Goal: Task Accomplishment & Management: Manage account settings

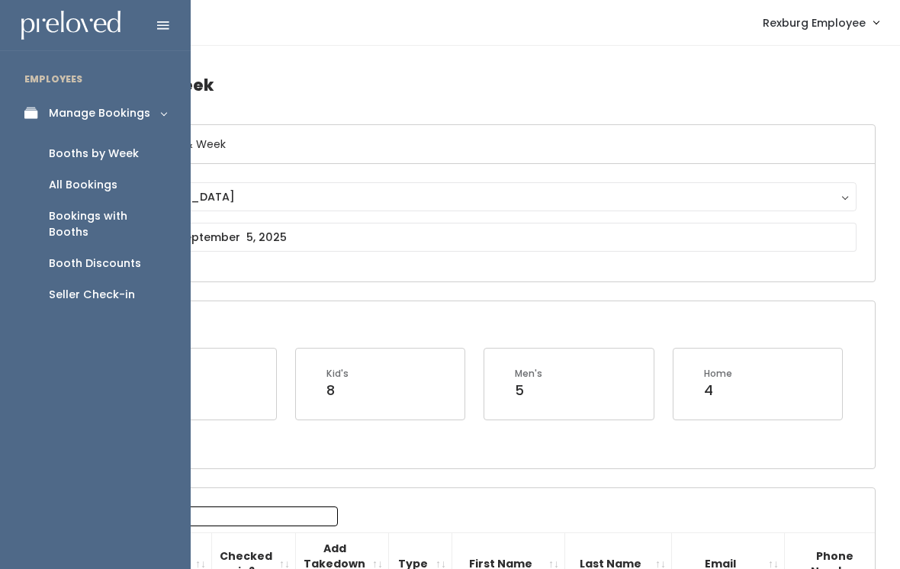
click at [121, 156] on div "Booths by Week" at bounding box center [94, 154] width 90 height 16
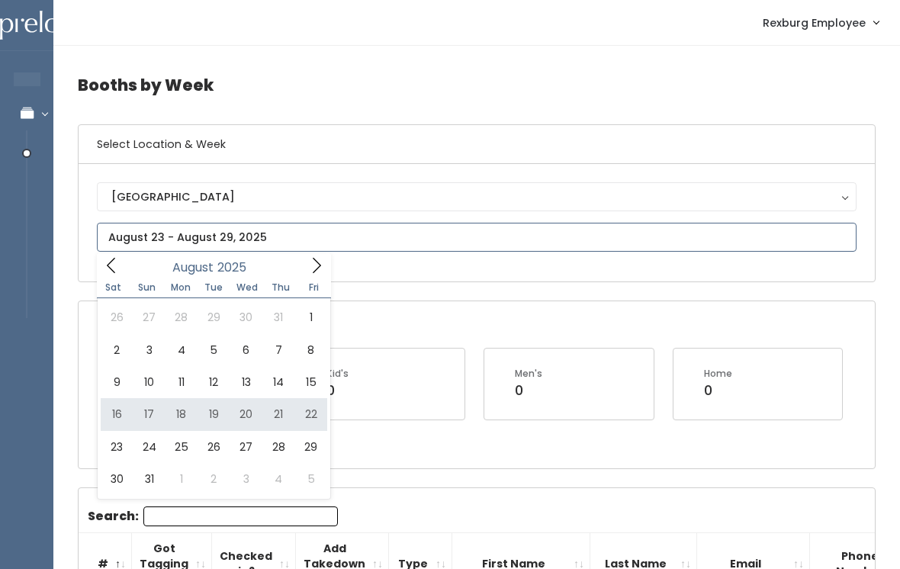
type input "August 16 to August 22"
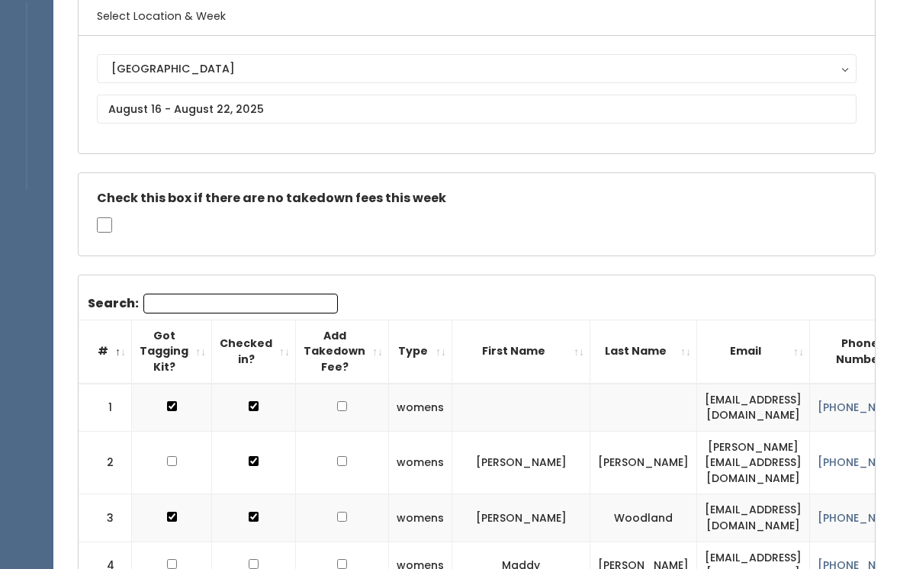
scroll to position [123, 0]
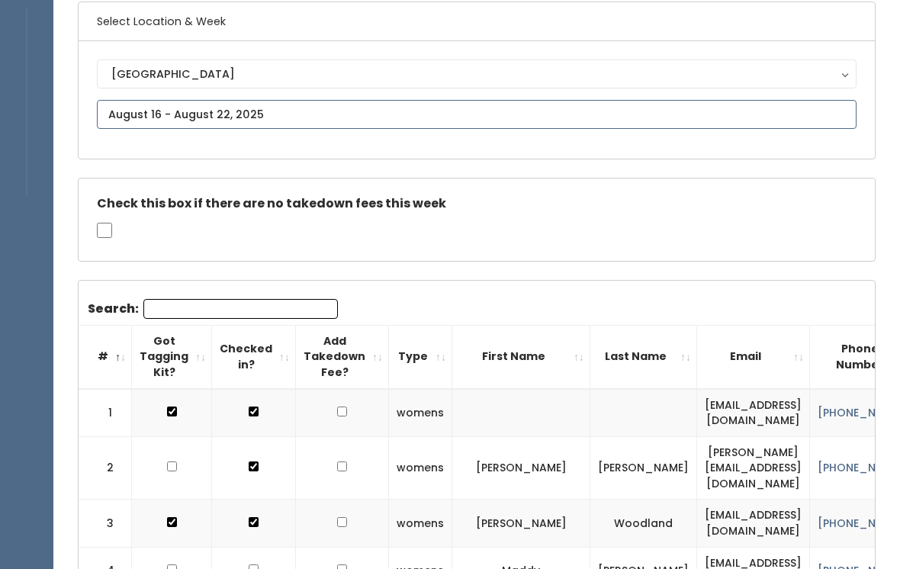
click at [737, 101] on input "text" at bounding box center [477, 114] width 760 height 29
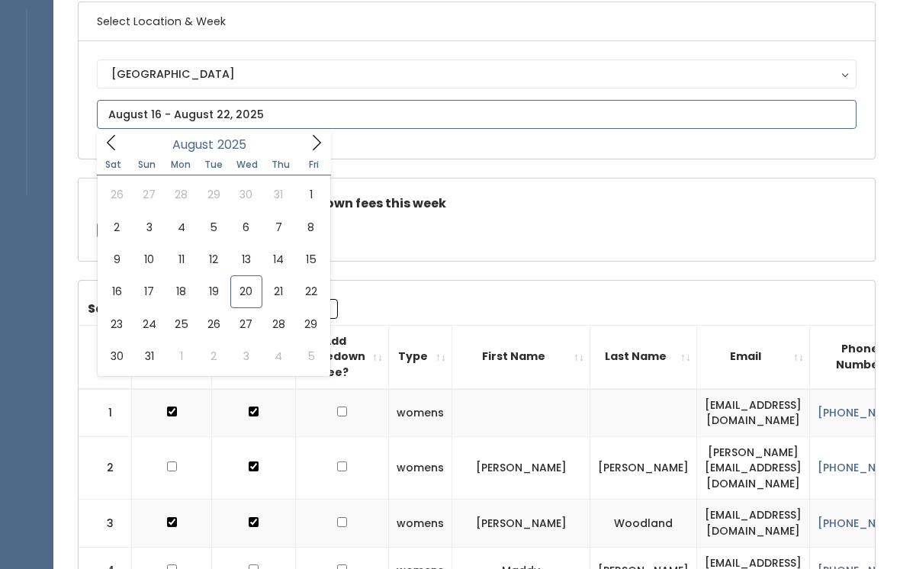
type input "August 23 to August 29"
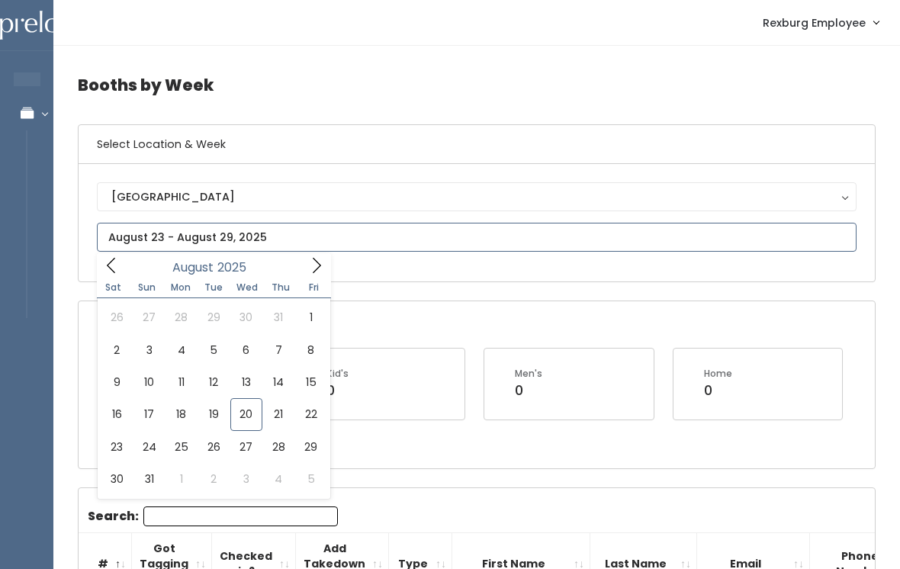
type input "August 30 to September 5"
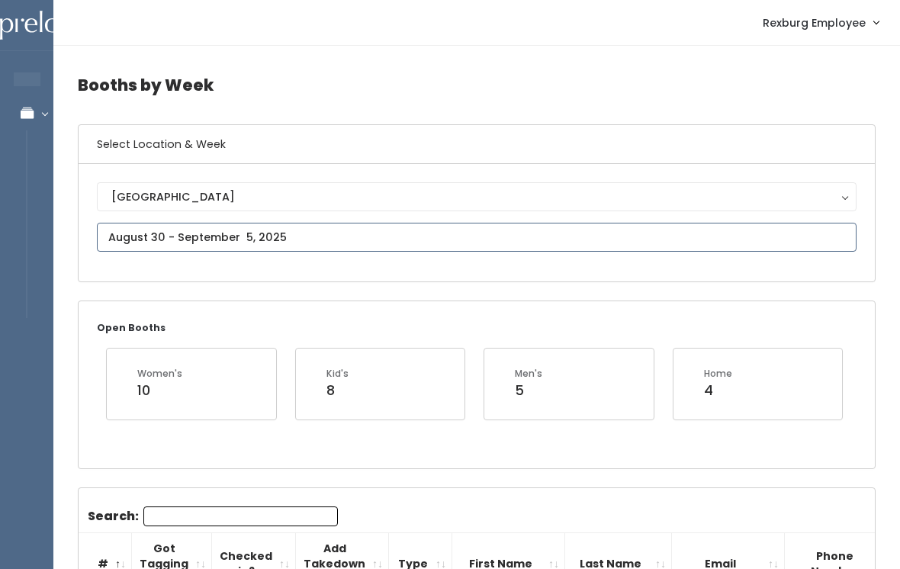
click at [514, 244] on input "text" at bounding box center [477, 237] width 760 height 29
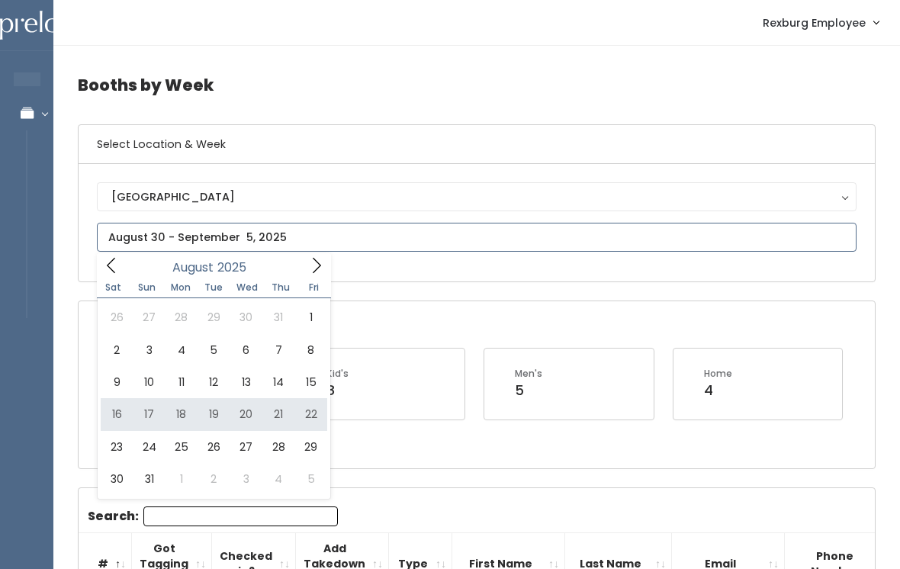
type input "August 16 to August 22"
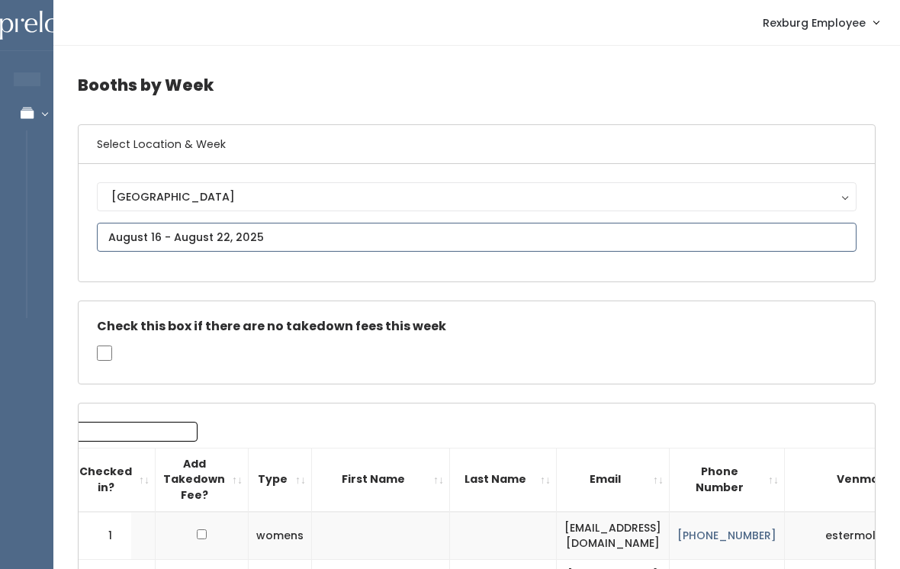
click at [315, 229] on input "text" at bounding box center [477, 237] width 760 height 29
type input "August 30 to September 5"
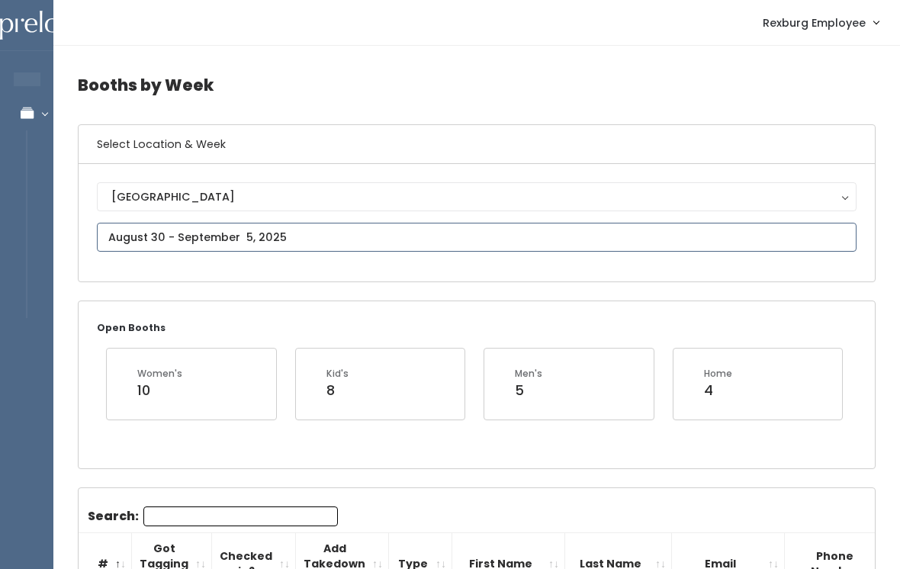
click at [460, 245] on input "text" at bounding box center [477, 237] width 760 height 29
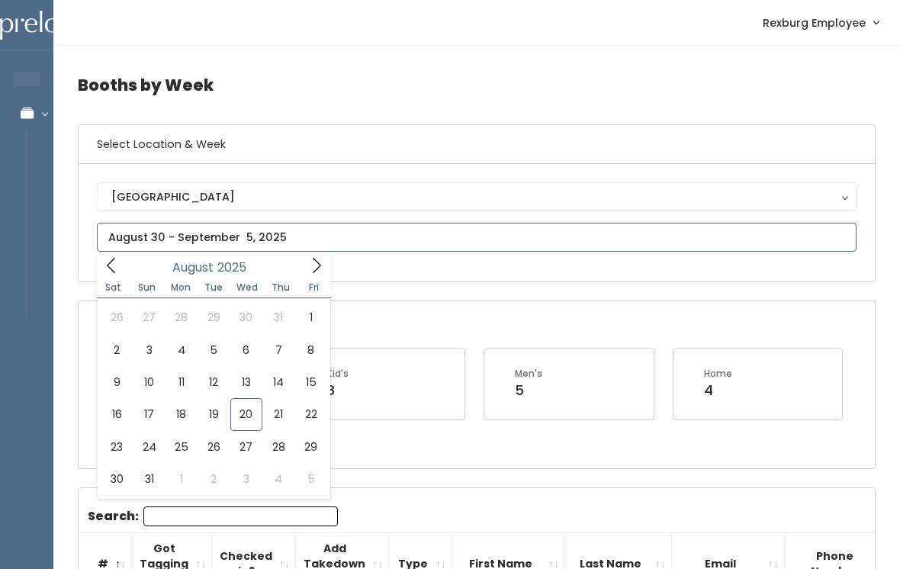
click at [317, 259] on icon at bounding box center [316, 265] width 17 height 17
type input "September 20 to September 26"
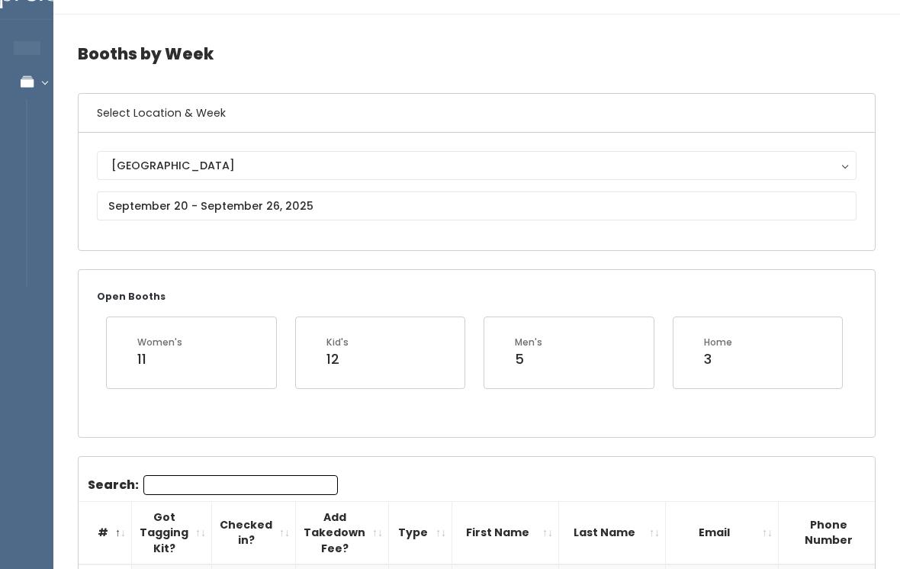
scroll to position [32, 0]
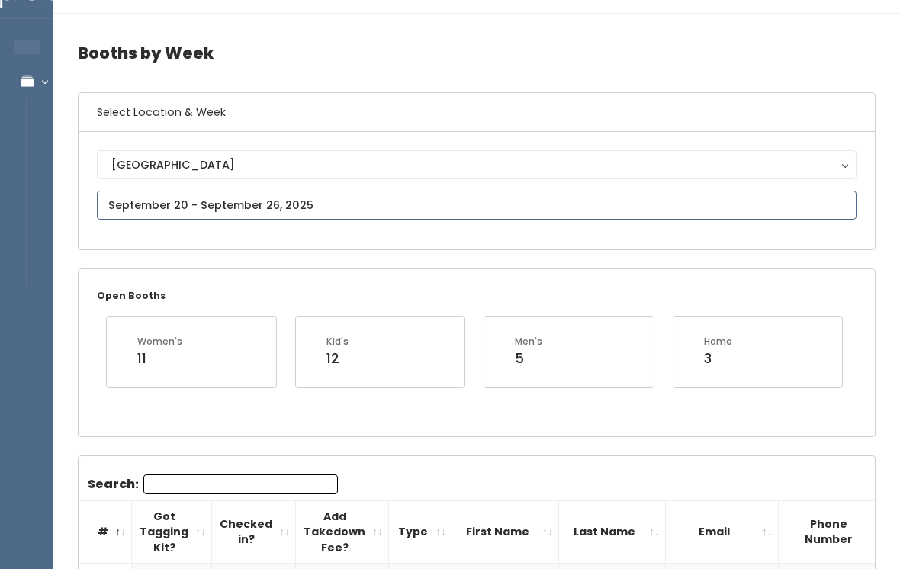
click at [409, 215] on input "text" at bounding box center [477, 205] width 760 height 29
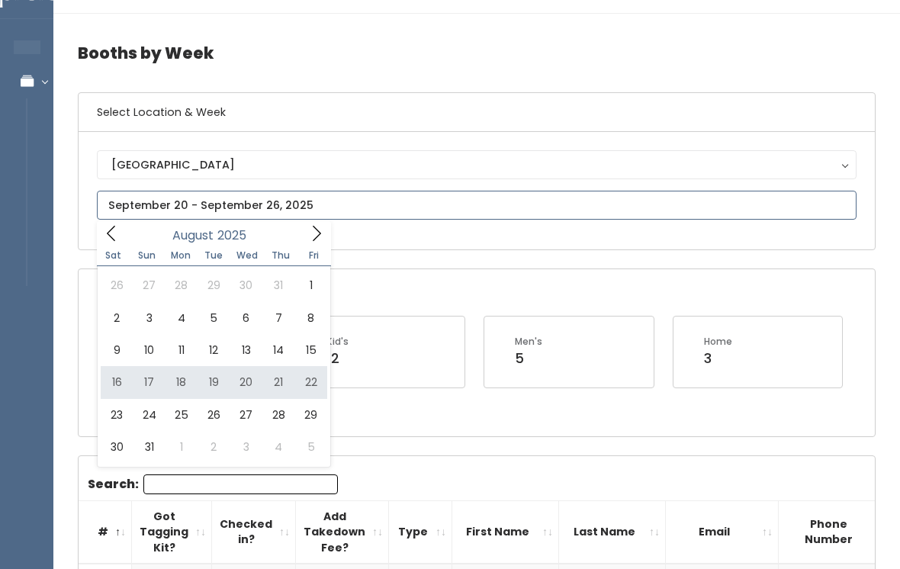
type input "[DATE] to [DATE]"
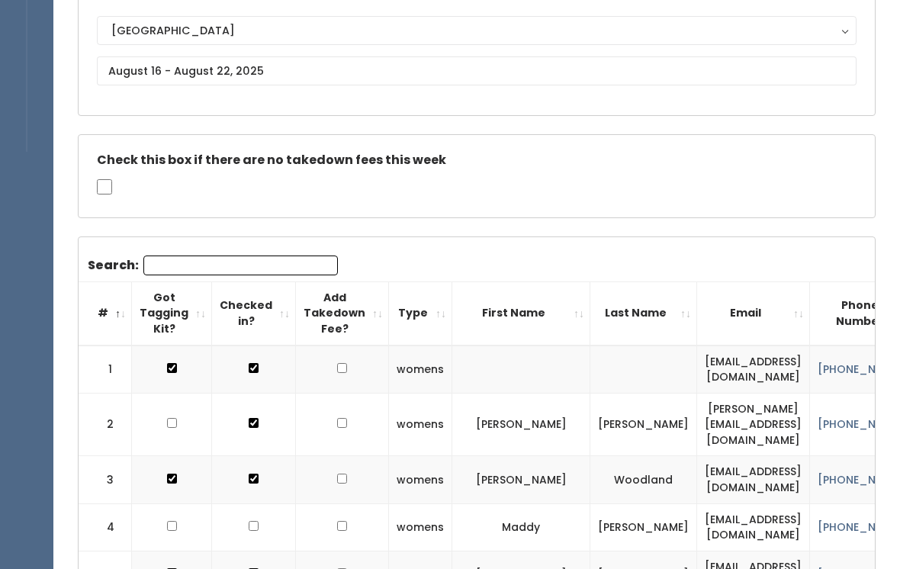
scroll to position [39, 0]
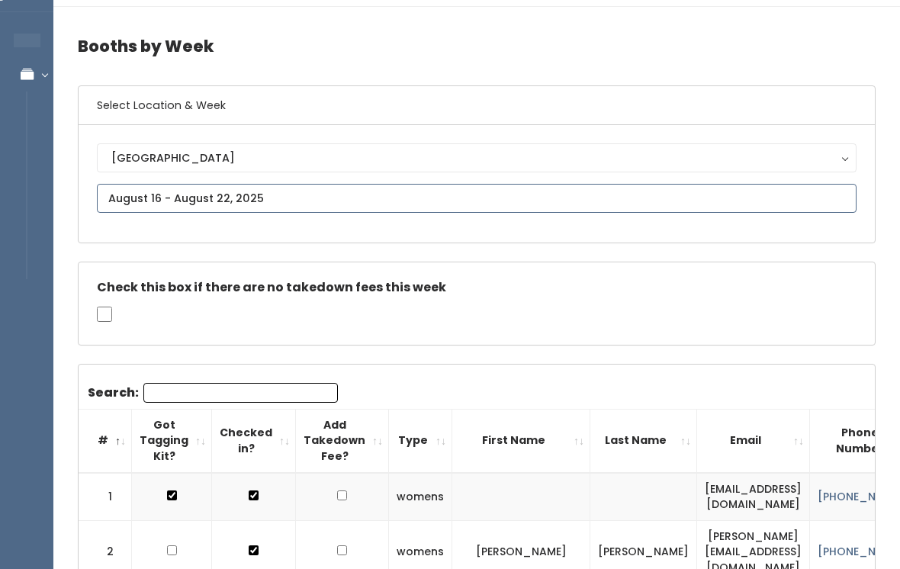
click at [354, 205] on input "text" at bounding box center [477, 198] width 760 height 29
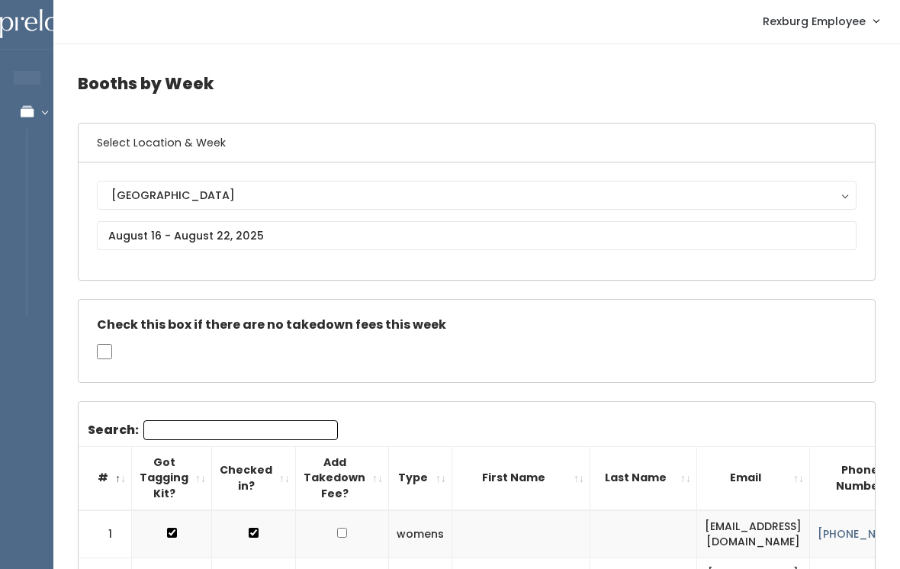
scroll to position [0, 0]
